Goal: Find specific page/section: Find specific page/section

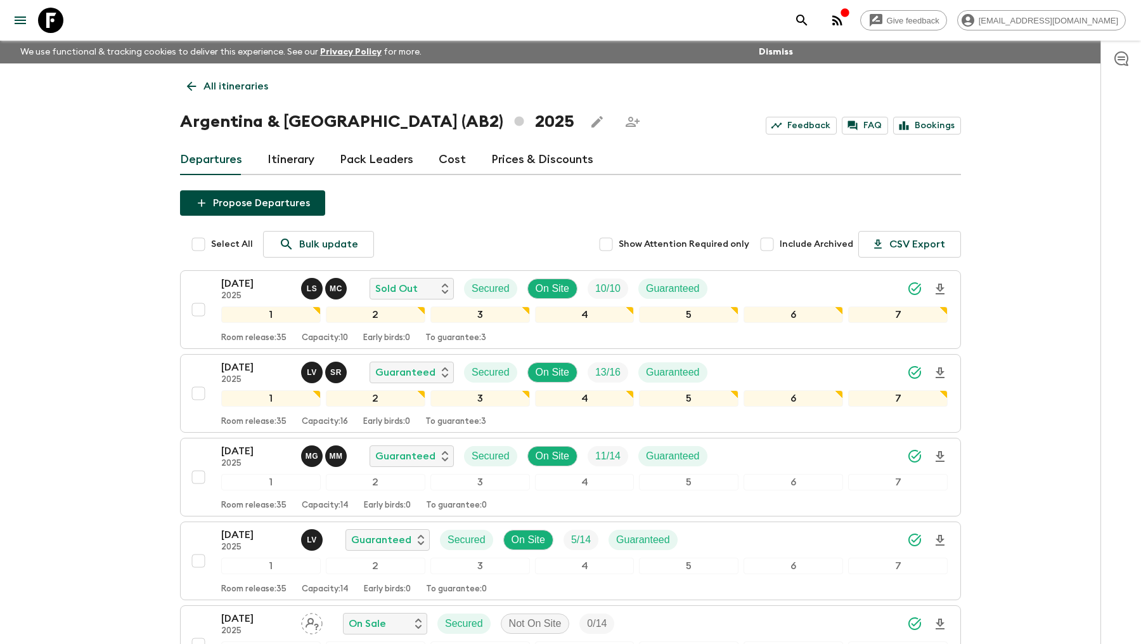
scroll to position [315, 0]
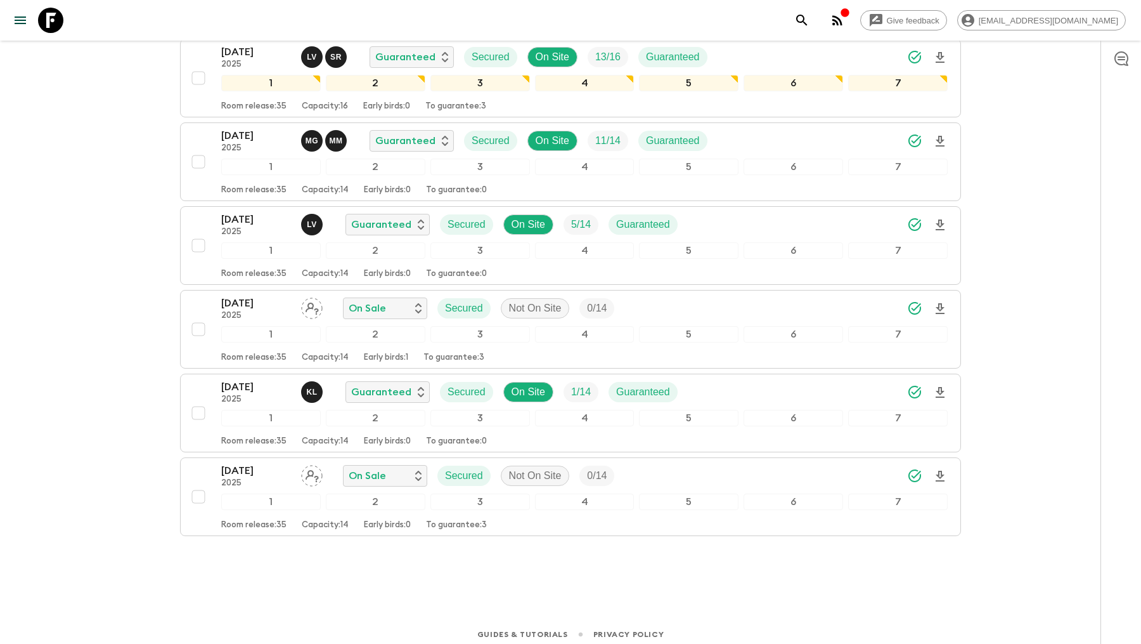
click at [55, 24] on icon at bounding box center [50, 20] width 25 height 25
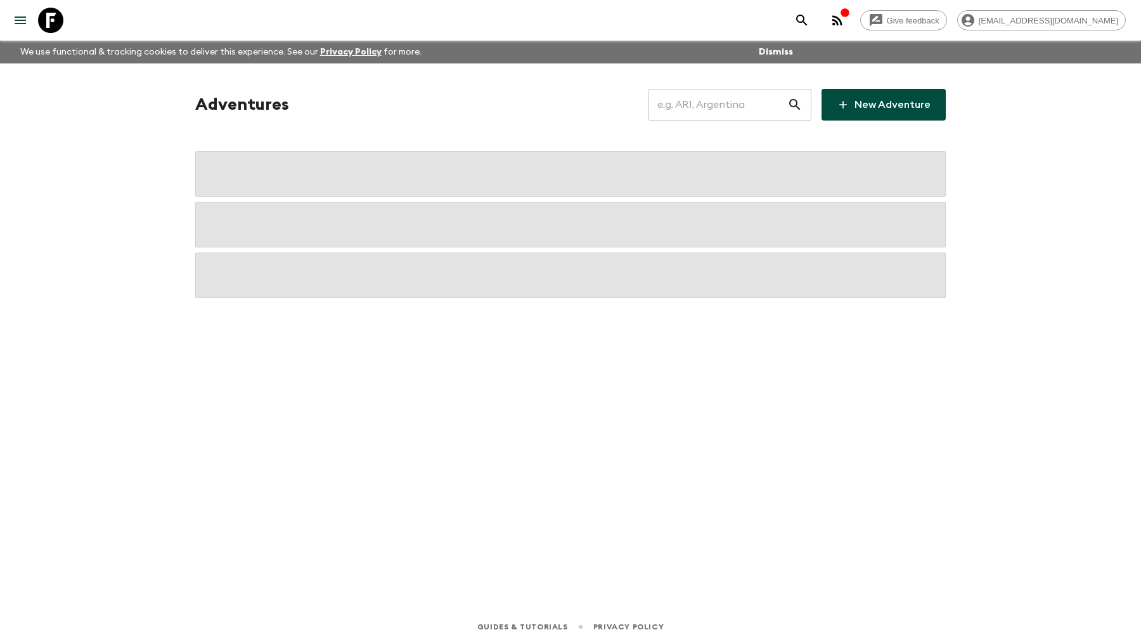
click at [764, 111] on input "text" at bounding box center [718, 105] width 139 height 36
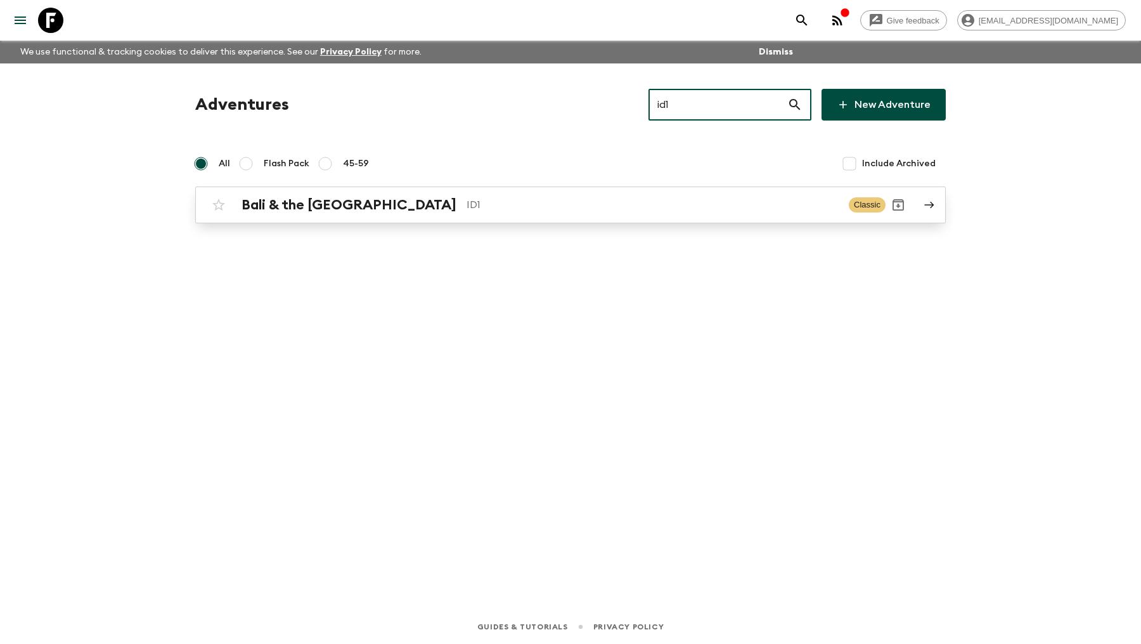
type input "id1"
click at [361, 204] on h2 "Bali & the [GEOGRAPHIC_DATA]" at bounding box center [349, 205] width 215 height 16
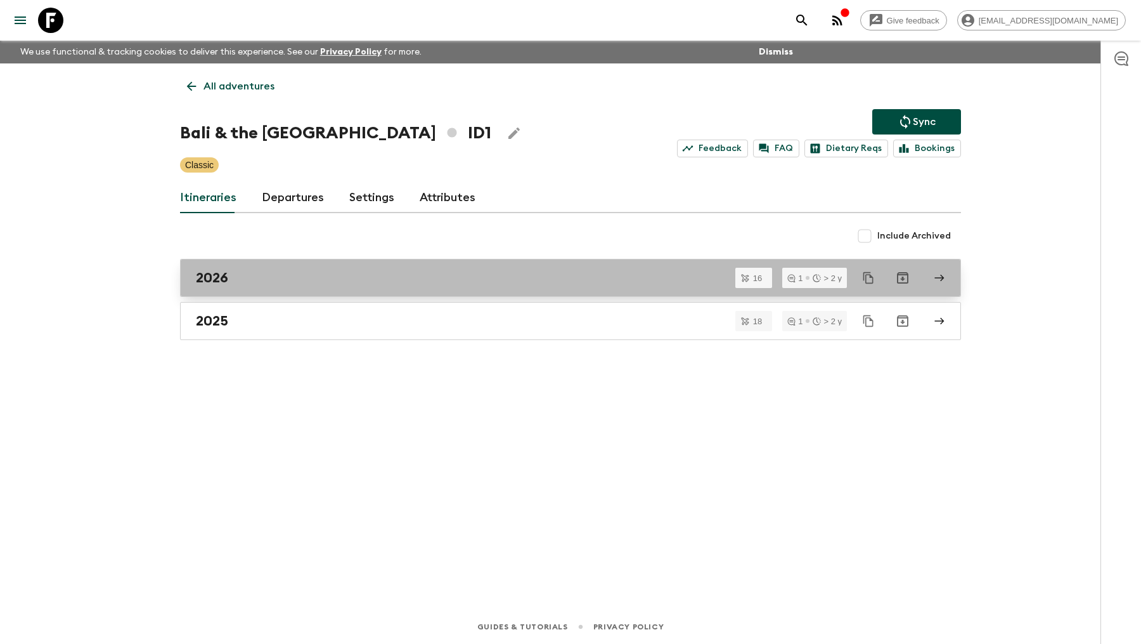
click at [253, 270] on div "2026" at bounding box center [558, 278] width 725 height 16
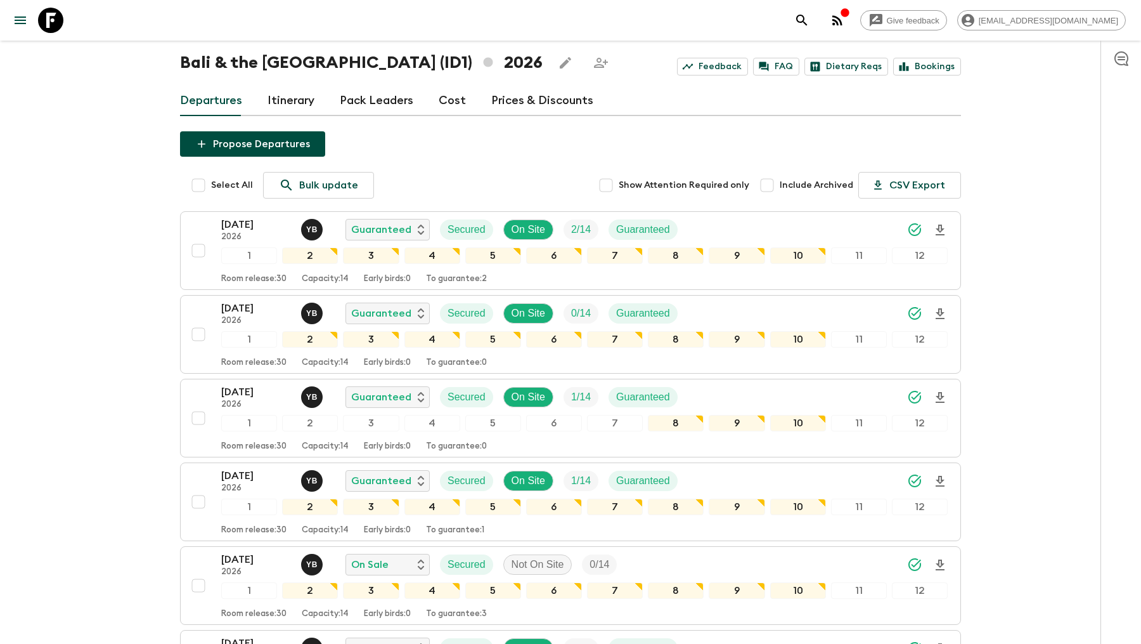
scroll to position [60, 0]
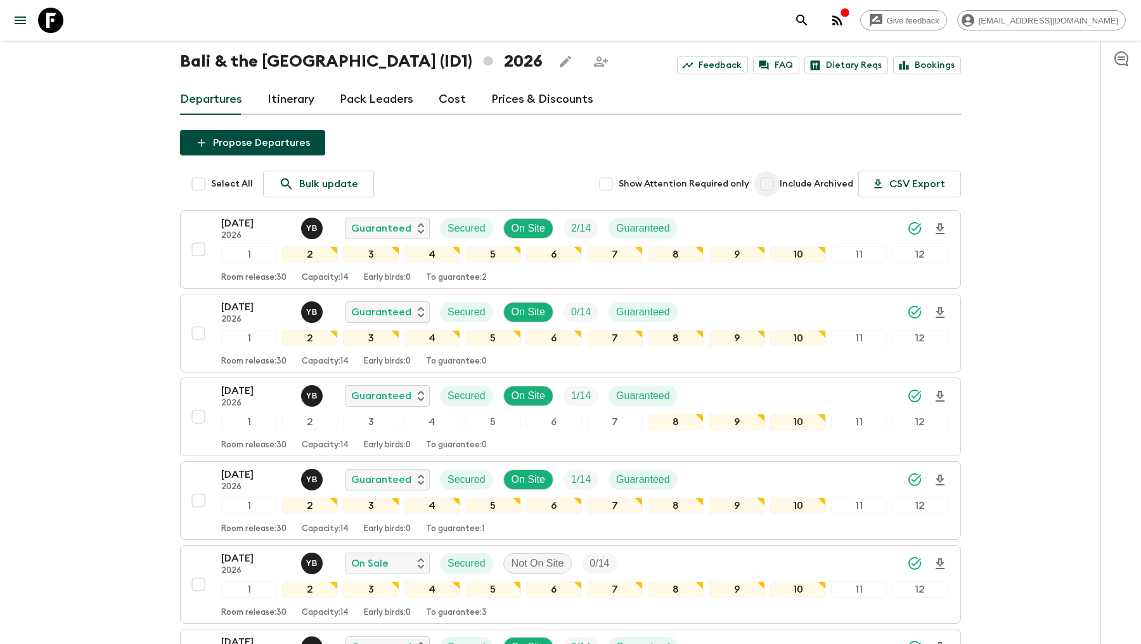
click at [777, 185] on input "Include Archived" at bounding box center [767, 183] width 25 height 25
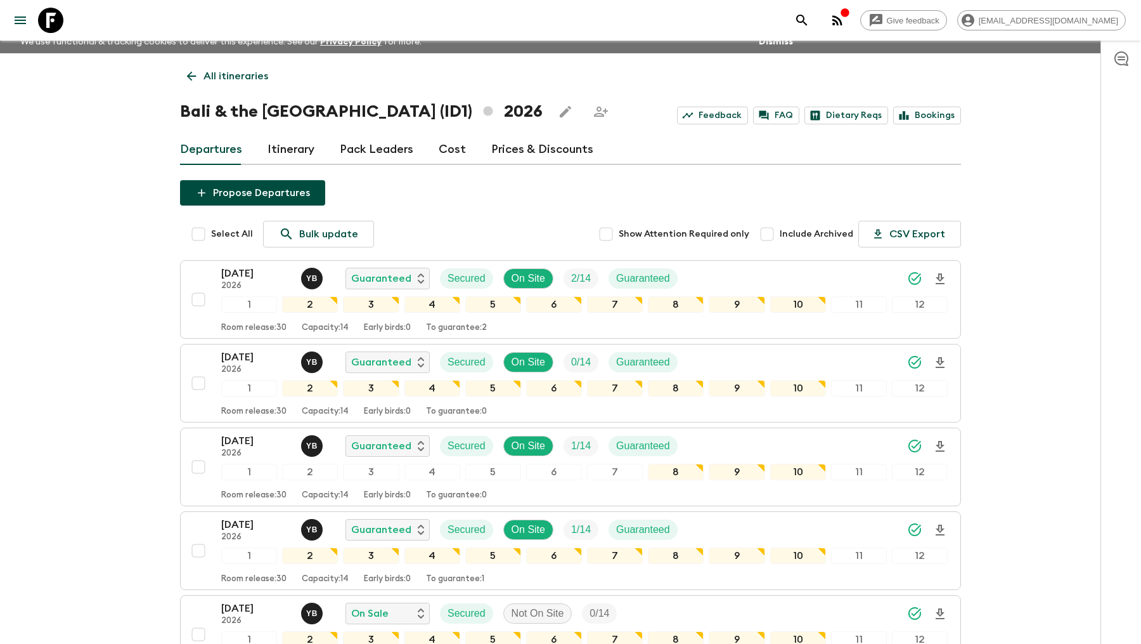
scroll to position [8, 0]
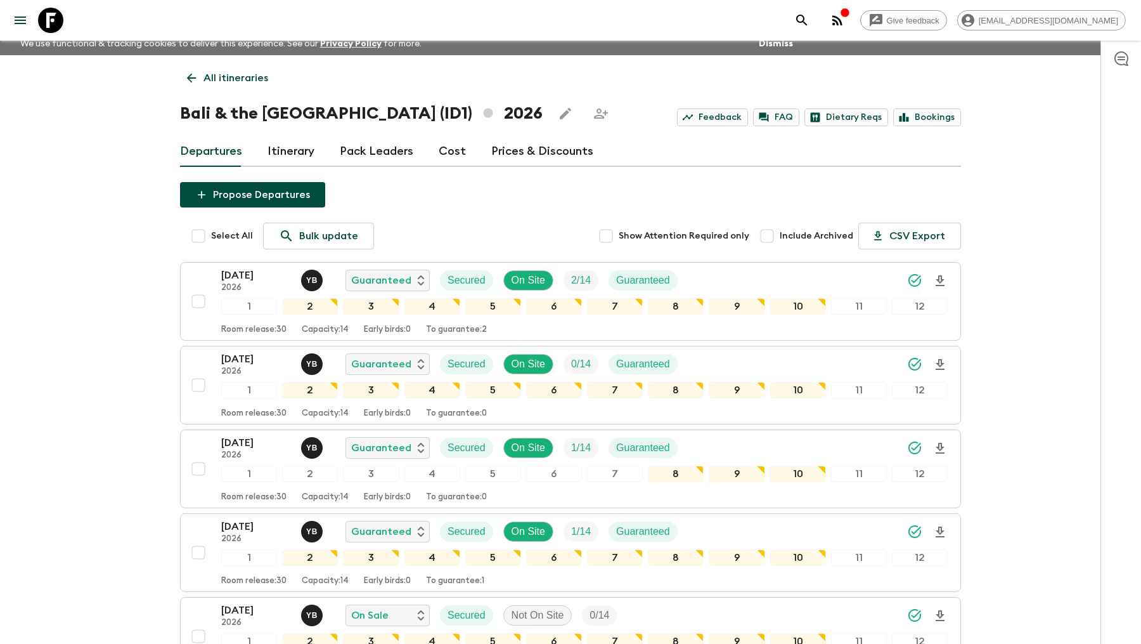
click at [775, 238] on input "Include Archived" at bounding box center [767, 235] width 25 height 25
click at [774, 237] on input "Include Archived" at bounding box center [767, 235] width 25 height 25
checkbox input "false"
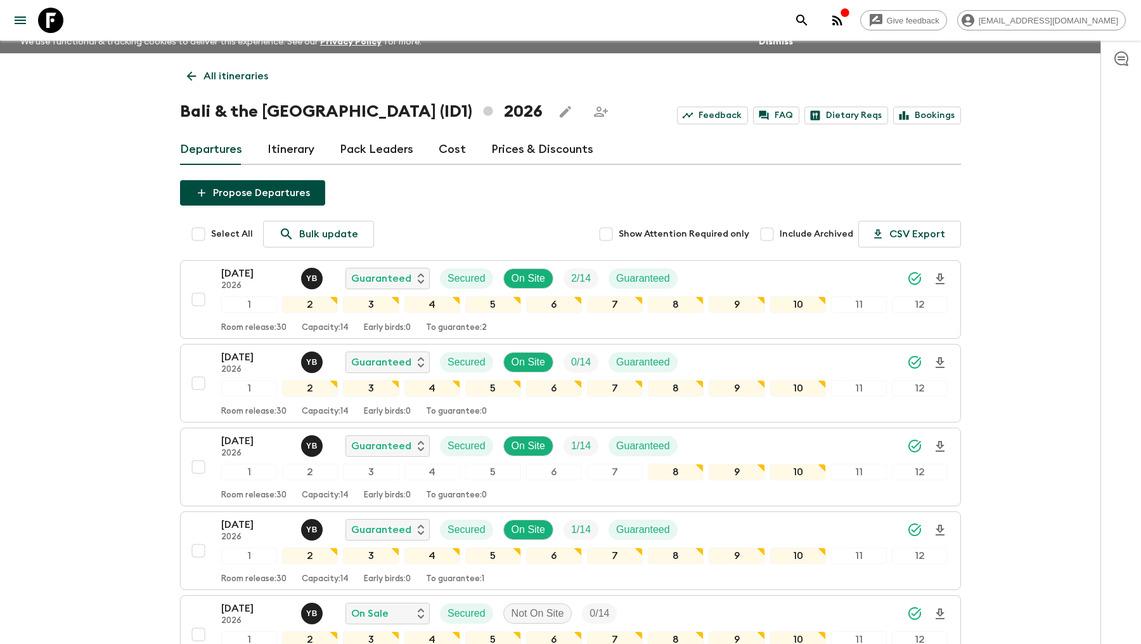
click at [223, 75] on p "All itineraries" at bounding box center [236, 75] width 65 height 15
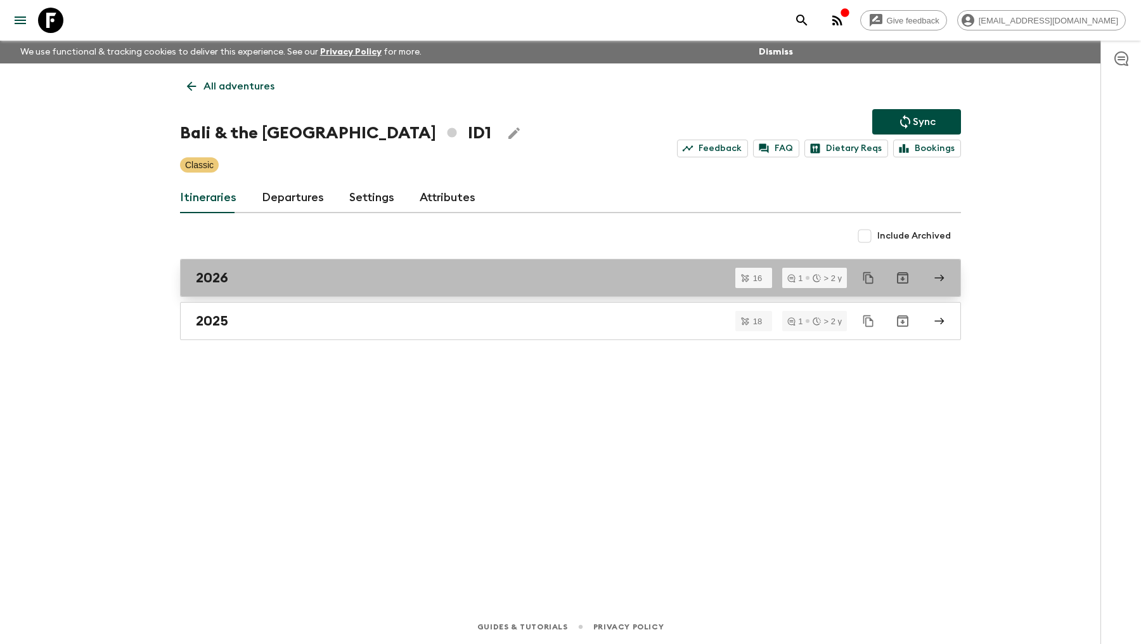
click at [292, 272] on div "2026" at bounding box center [558, 278] width 725 height 16
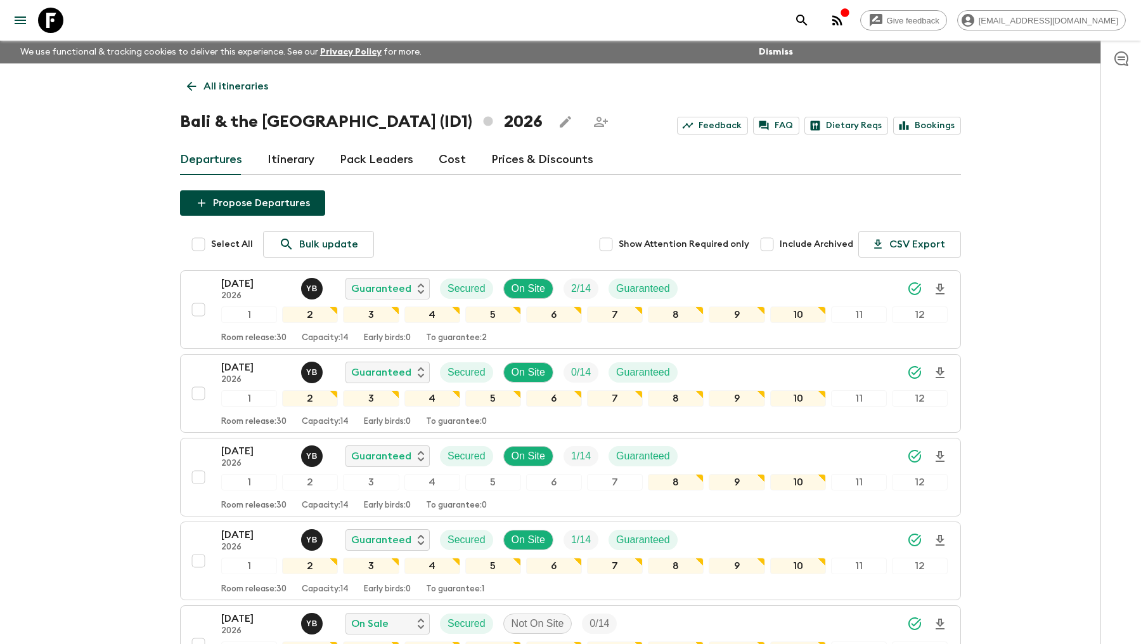
click at [200, 86] on link "All itineraries" at bounding box center [227, 86] width 95 height 25
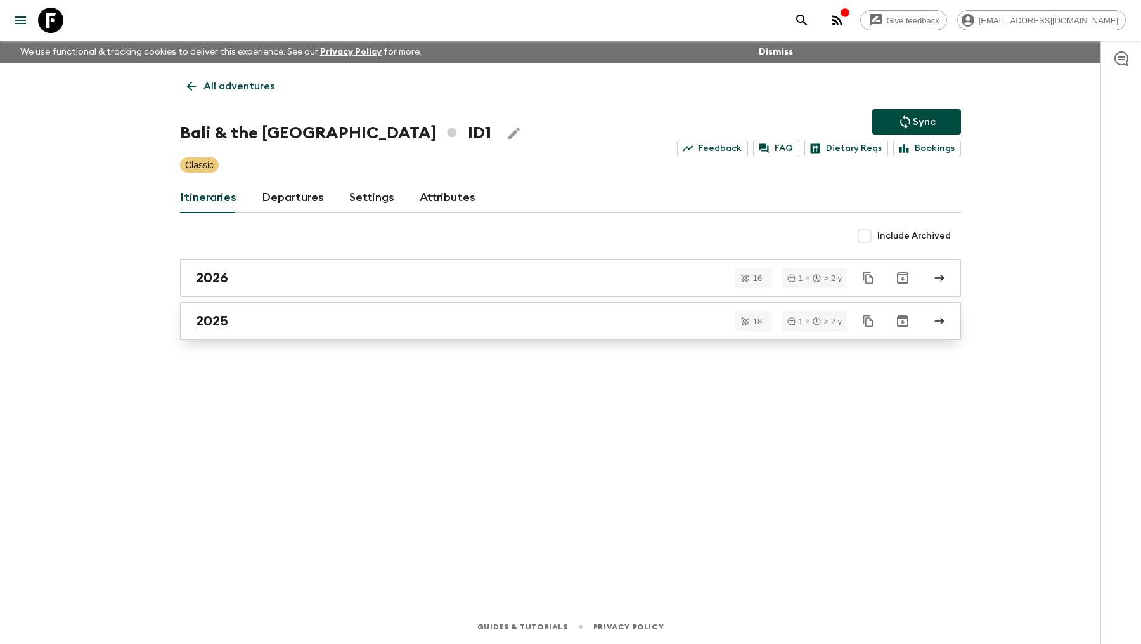
click at [267, 314] on div "2025" at bounding box center [558, 321] width 725 height 16
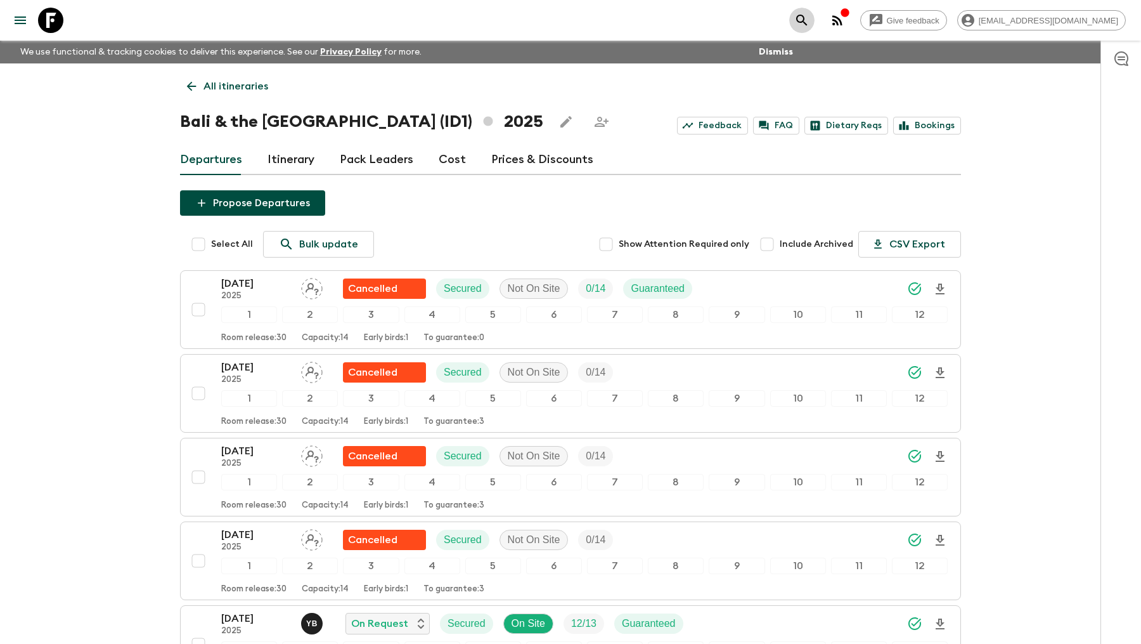
click at [810, 20] on icon "search adventures" at bounding box center [802, 20] width 15 height 15
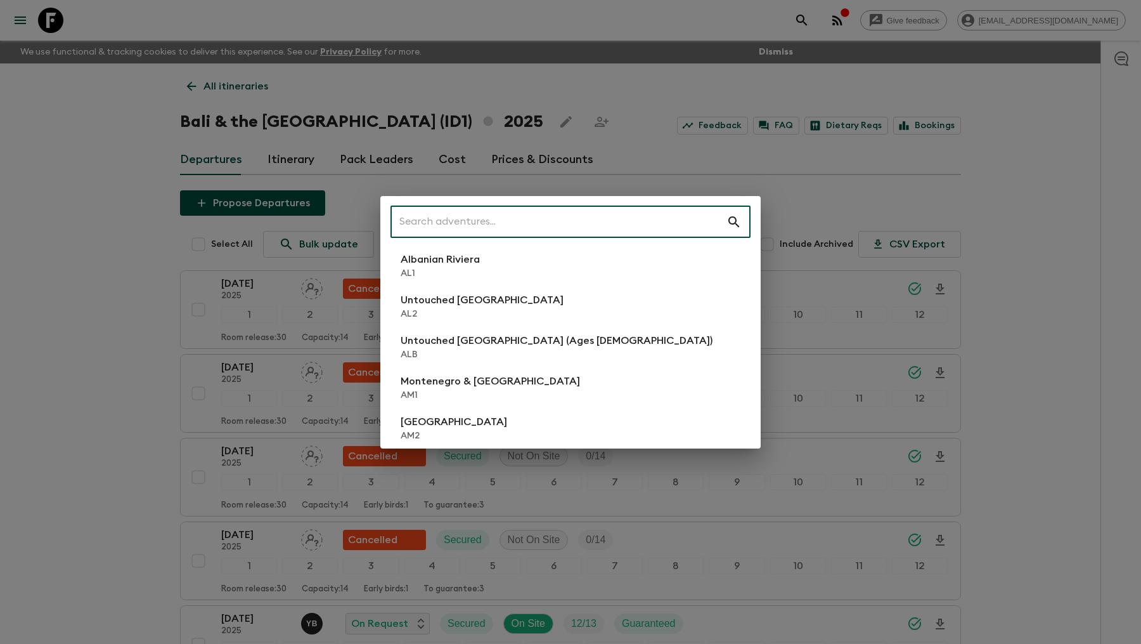
click at [534, 218] on input "text" at bounding box center [559, 222] width 336 height 36
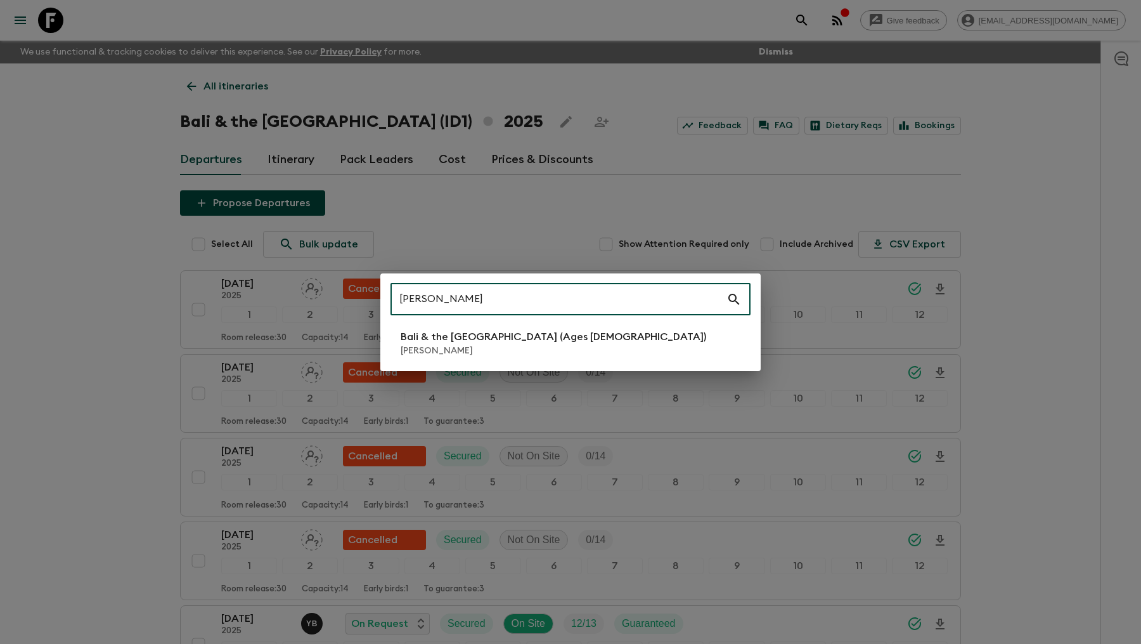
type input "[PERSON_NAME]"
click at [495, 346] on p "[PERSON_NAME]" at bounding box center [554, 350] width 306 height 13
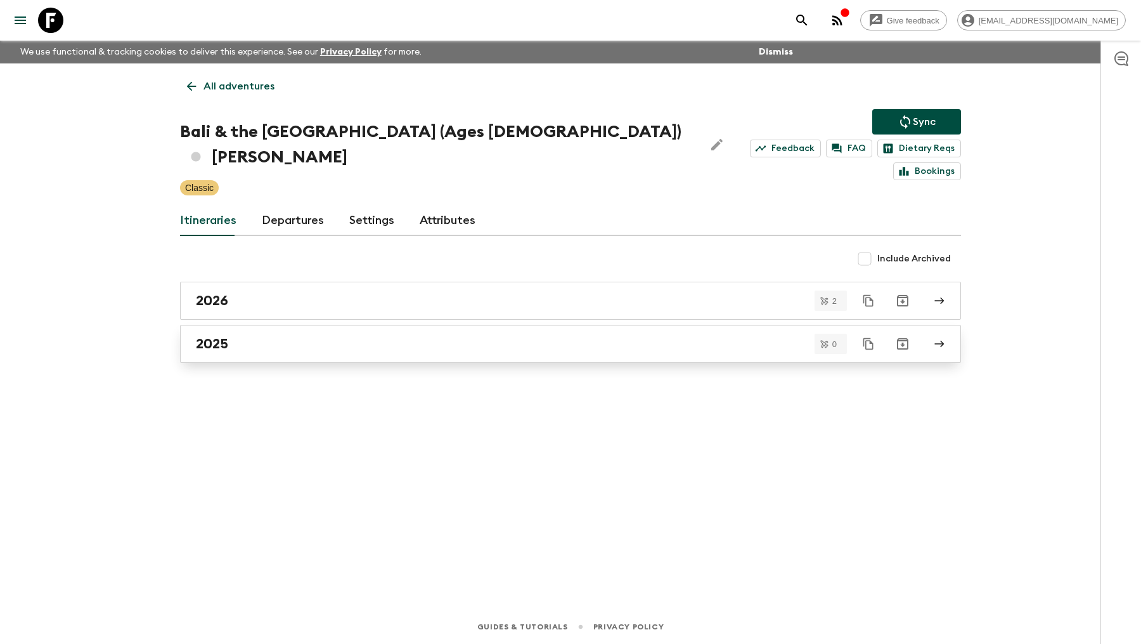
click at [302, 335] on div "2025" at bounding box center [558, 343] width 725 height 16
